Goal: Transaction & Acquisition: Purchase product/service

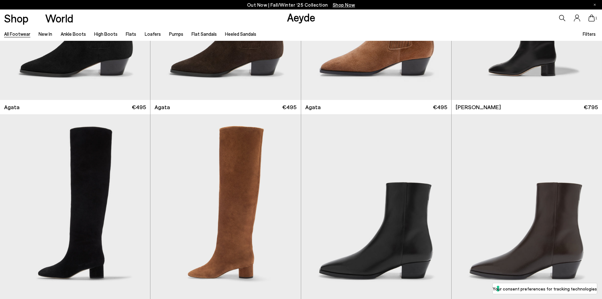
scroll to position [348, 0]
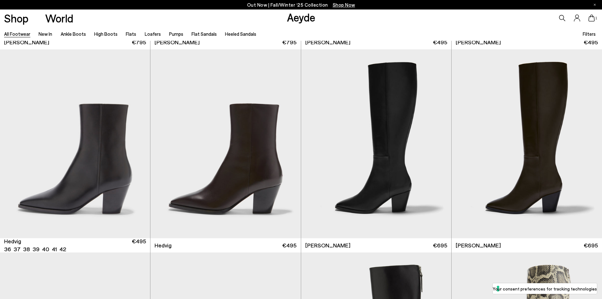
scroll to position [853, 0]
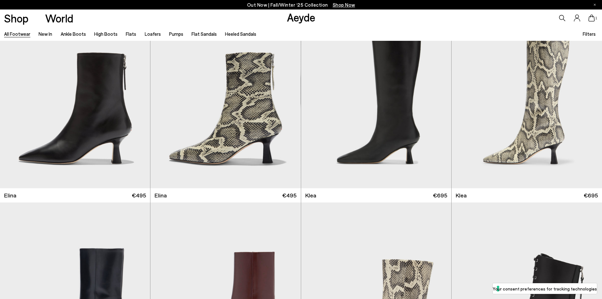
click at [589, 18] on icon at bounding box center [591, 18] width 6 height 7
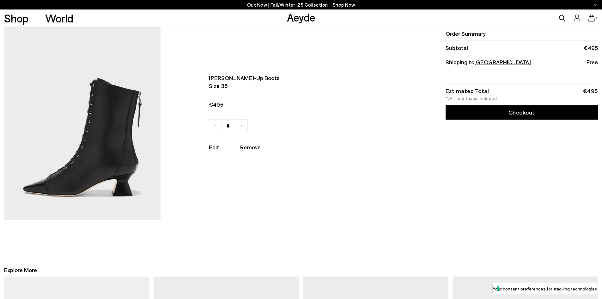
click at [90, 127] on img at bounding box center [82, 123] width 156 height 193
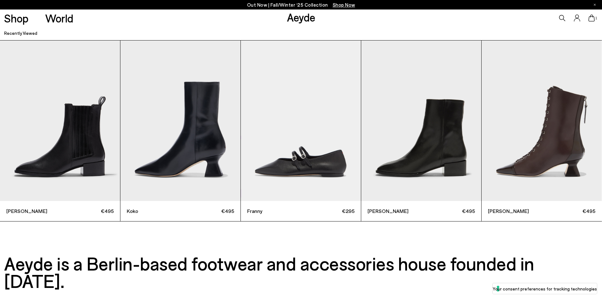
scroll to position [2465, 0]
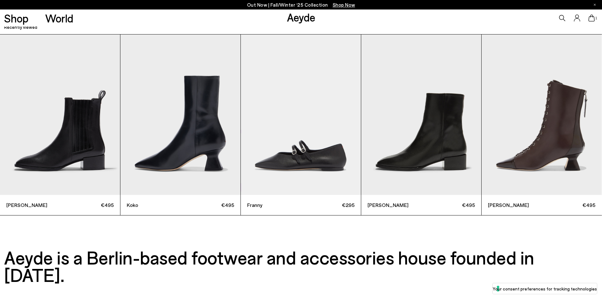
click at [68, 152] on img "1 / 5" at bounding box center [60, 114] width 120 height 160
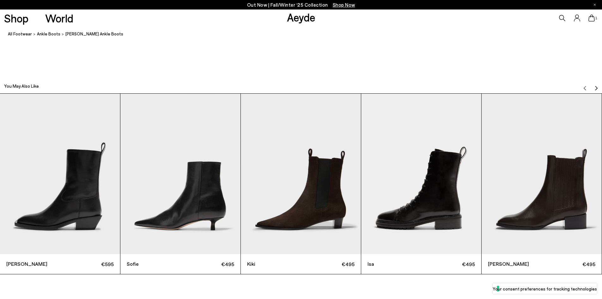
scroll to position [1959, 0]
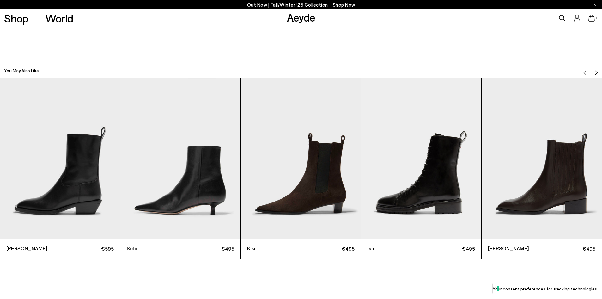
click at [415, 196] on img "4 / 12" at bounding box center [421, 158] width 120 height 160
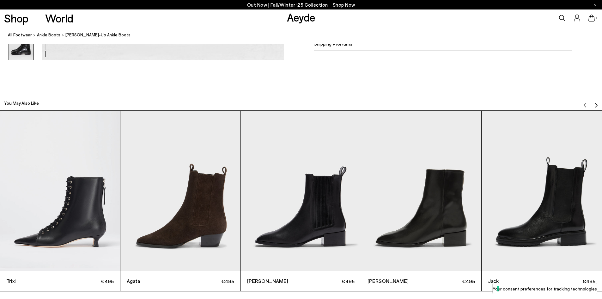
scroll to position [1959, 0]
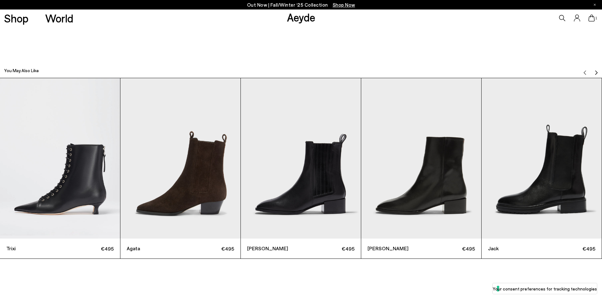
click at [52, 194] on img "1 / 12" at bounding box center [60, 158] width 120 height 160
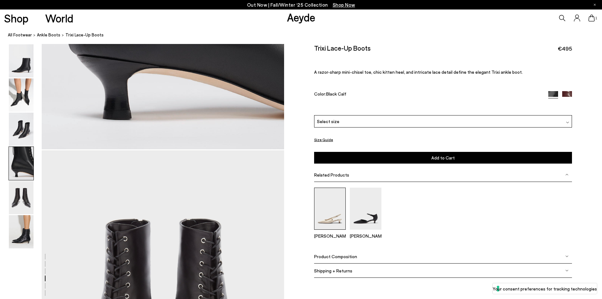
scroll to position [1201, 0]
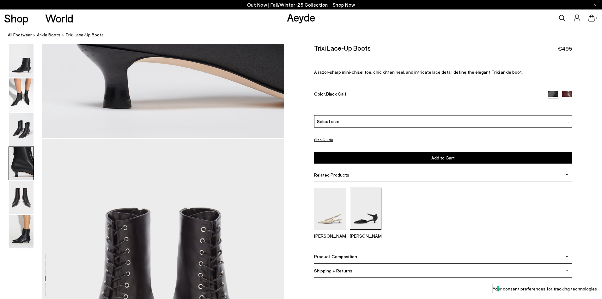
click at [377, 211] on img at bounding box center [366, 208] width 32 height 42
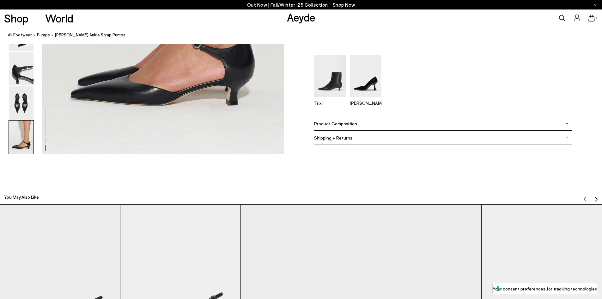
scroll to position [1675, 0]
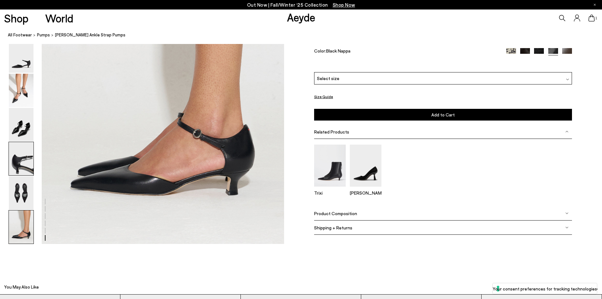
click at [23, 173] on img at bounding box center [21, 158] width 25 height 33
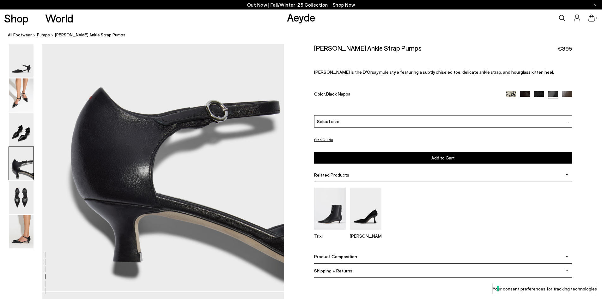
scroll to position [999, 0]
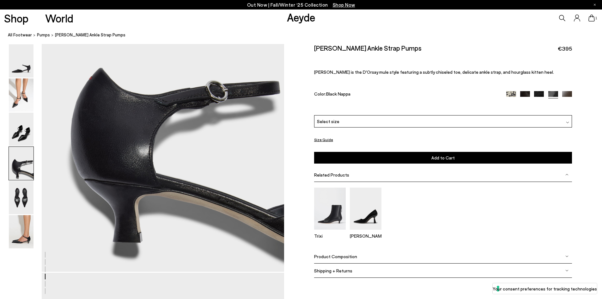
click at [590, 20] on icon at bounding box center [591, 18] width 6 height 7
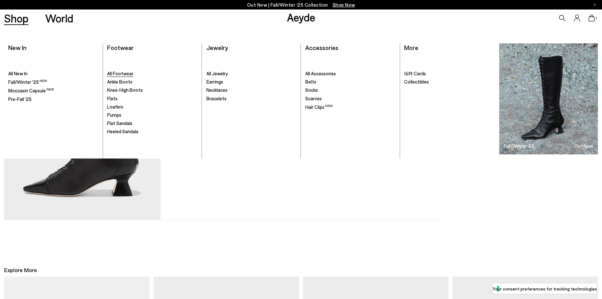
click at [113, 75] on span "All Footwear" at bounding box center [120, 73] width 26 height 6
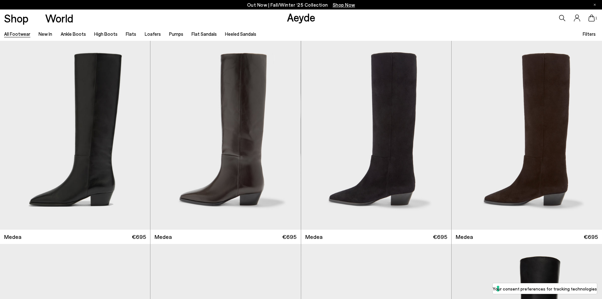
click at [586, 38] on div "Filters" at bounding box center [590, 34] width 15 height 14
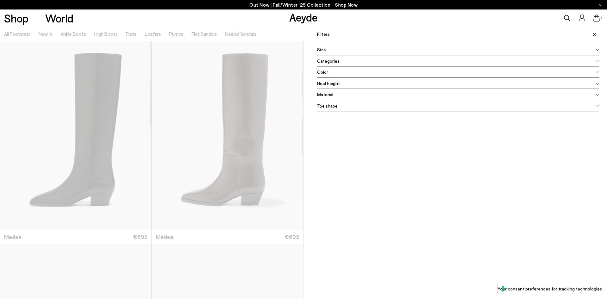
click at [323, 73] on span "Color" at bounding box center [322, 72] width 11 height 7
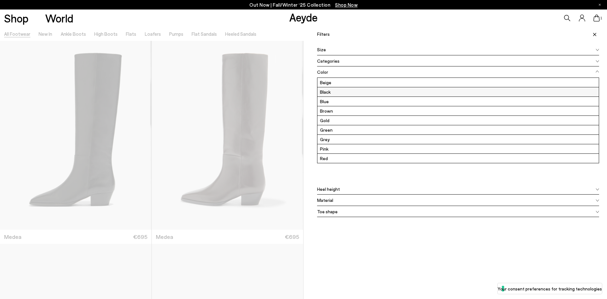
click at [329, 92] on label "Black" at bounding box center [457, 91] width 281 height 9
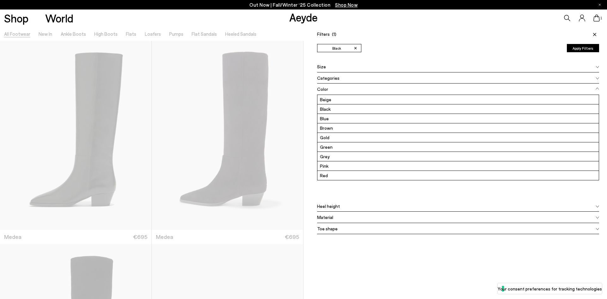
click at [588, 31] on span at bounding box center [593, 34] width 11 height 14
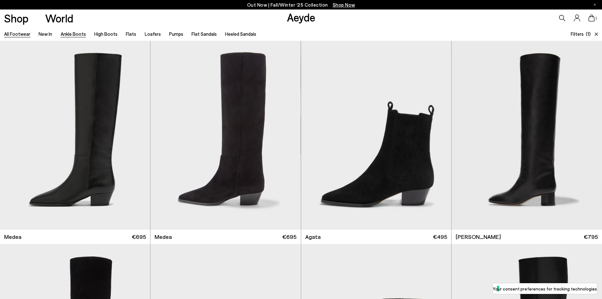
click at [72, 36] on link "Ankle Boots" at bounding box center [73, 34] width 25 height 6
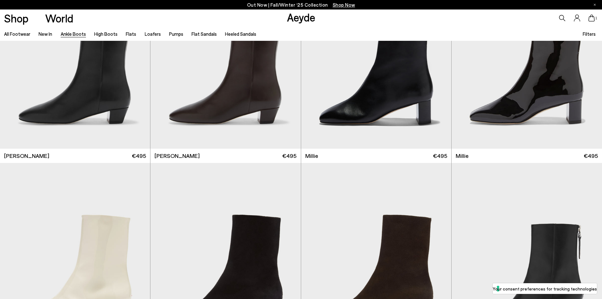
scroll to position [1548, 0]
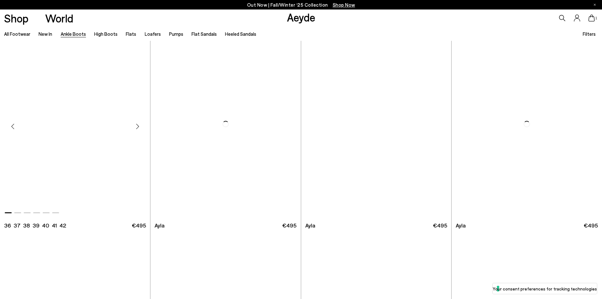
scroll to position [2212, 0]
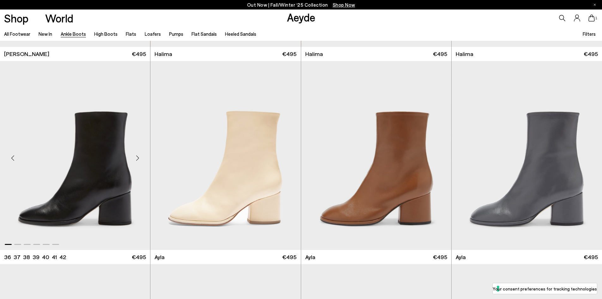
click at [137, 159] on div "Next slide" at bounding box center [137, 158] width 19 height 19
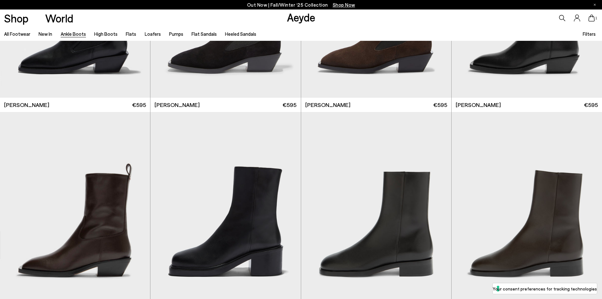
scroll to position [2686, 0]
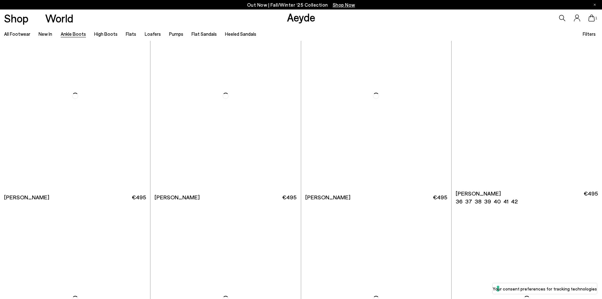
scroll to position [3476, 0]
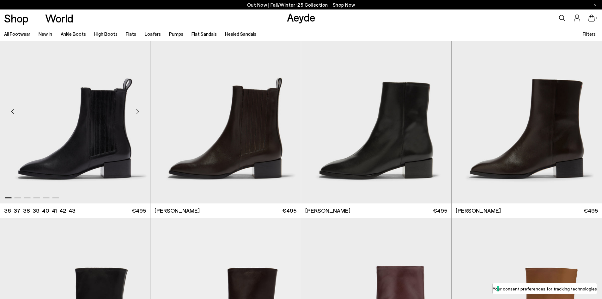
click at [138, 111] on div "Next slide" at bounding box center [137, 111] width 19 height 19
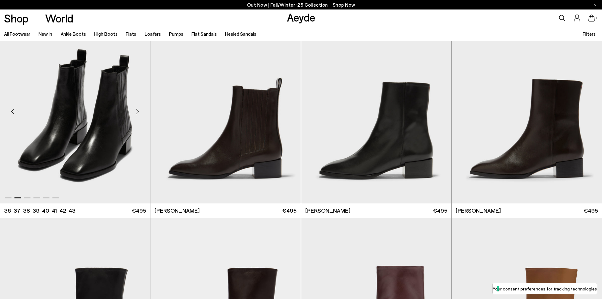
click at [138, 112] on div "Next slide" at bounding box center [137, 111] width 19 height 19
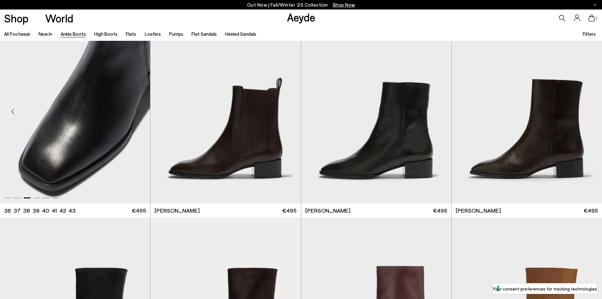
click at [138, 112] on div "Next slide" at bounding box center [137, 111] width 19 height 19
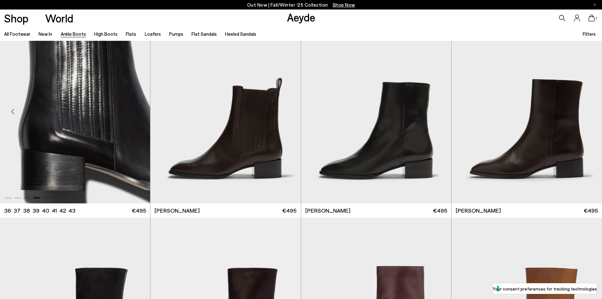
click at [138, 112] on div "Next slide" at bounding box center [137, 111] width 19 height 19
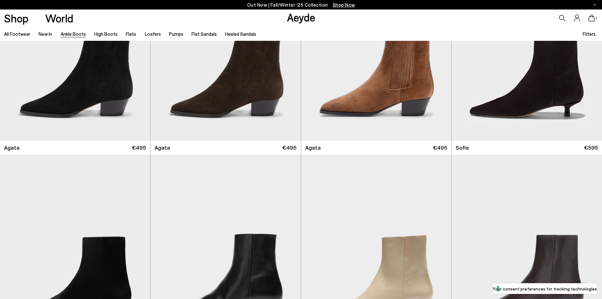
scroll to position [379, 0]
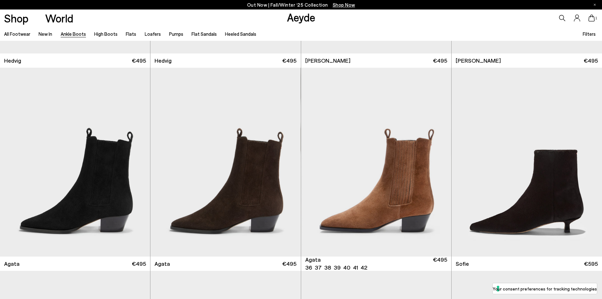
click at [593, 19] on icon at bounding box center [591, 18] width 6 height 7
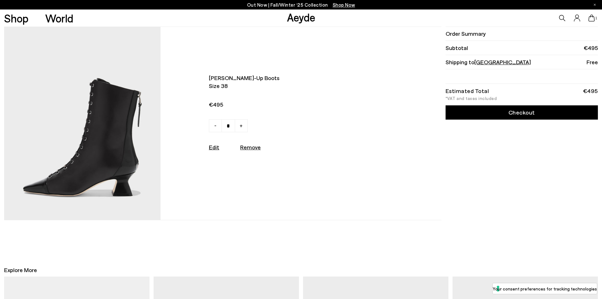
click at [114, 157] on img at bounding box center [82, 123] width 156 height 193
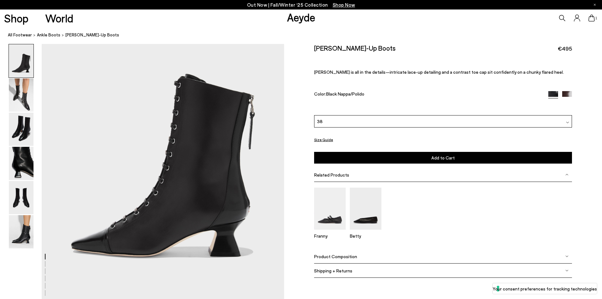
scroll to position [63, 0]
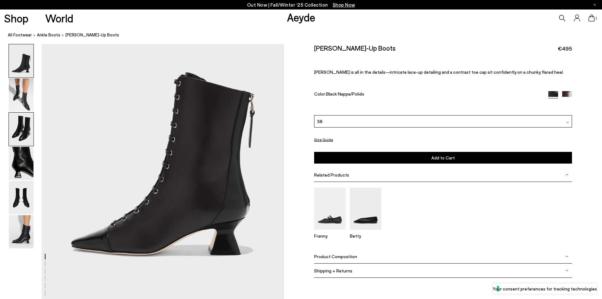
click at [20, 128] on img at bounding box center [21, 128] width 25 height 33
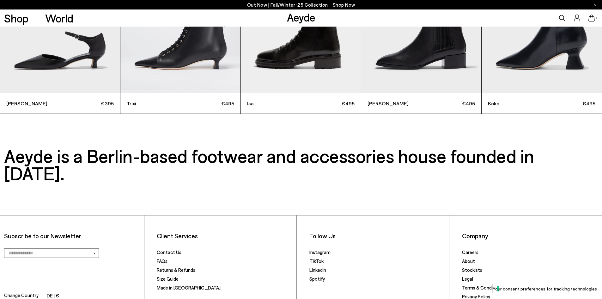
scroll to position [2631, 0]
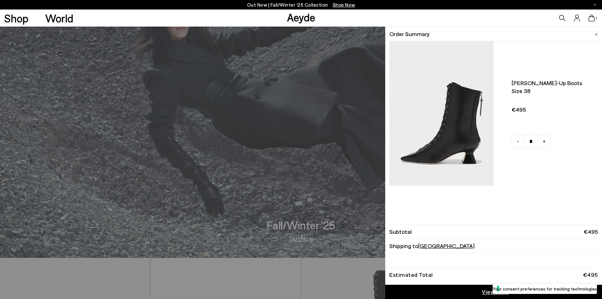
scroll to position [126, 0]
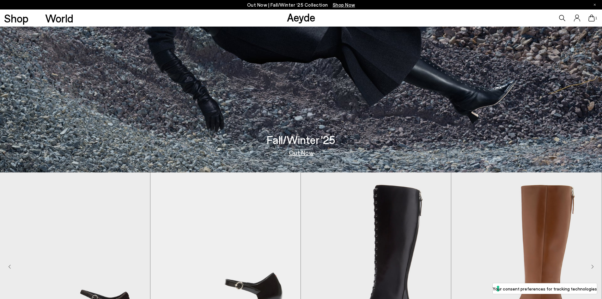
click at [591, 18] on icon at bounding box center [591, 18] width 6 height 7
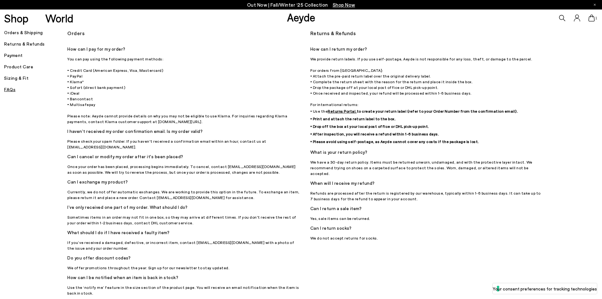
scroll to position [32, 0]
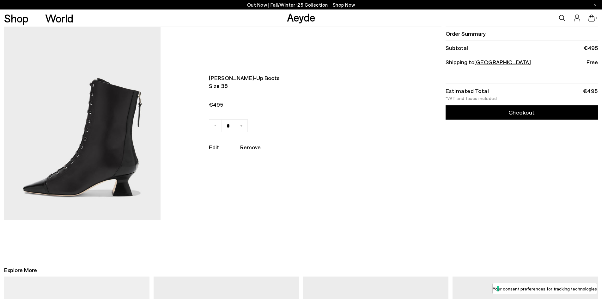
click at [108, 119] on img at bounding box center [82, 123] width 156 height 193
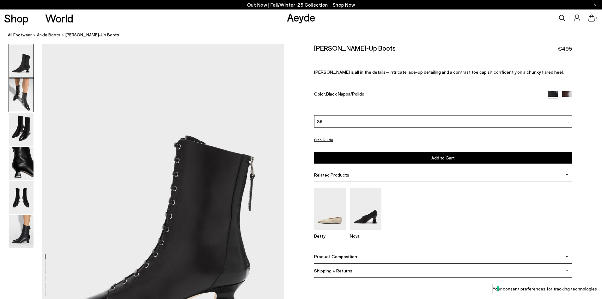
click at [28, 100] on img at bounding box center [21, 94] width 25 height 33
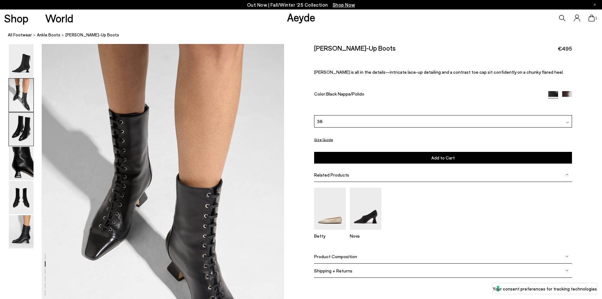
click at [25, 124] on img at bounding box center [21, 128] width 25 height 33
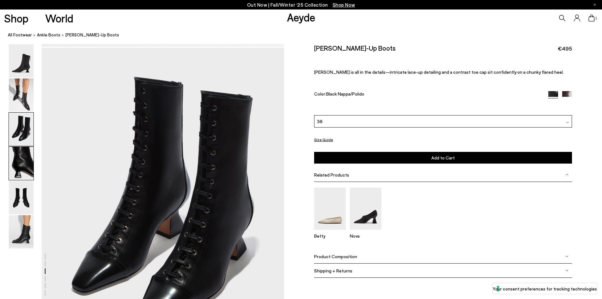
scroll to position [648, 0]
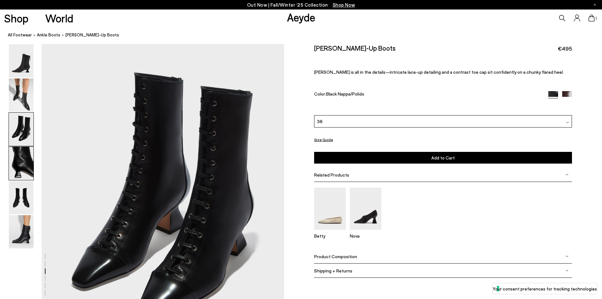
click at [24, 157] on img at bounding box center [21, 163] width 25 height 33
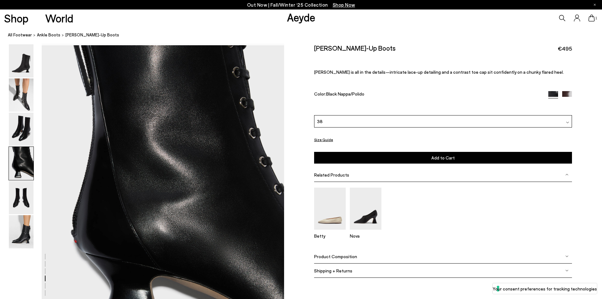
scroll to position [972, 0]
